Goal: Book appointment/travel/reservation

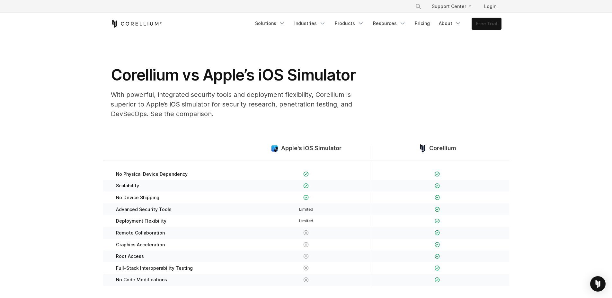
click at [496, 20] on link "Free Trial" at bounding box center [486, 24] width 29 height 12
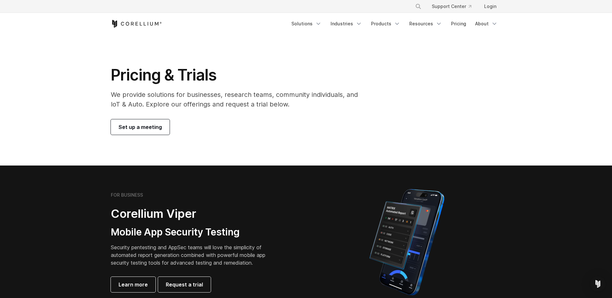
click at [154, 127] on span "Set up a meeting" at bounding box center [139, 127] width 43 height 8
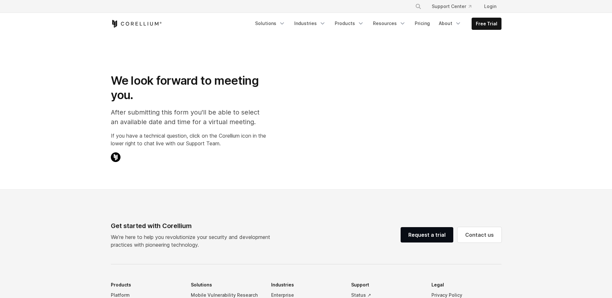
select select "**"
